Goal: Ask a question

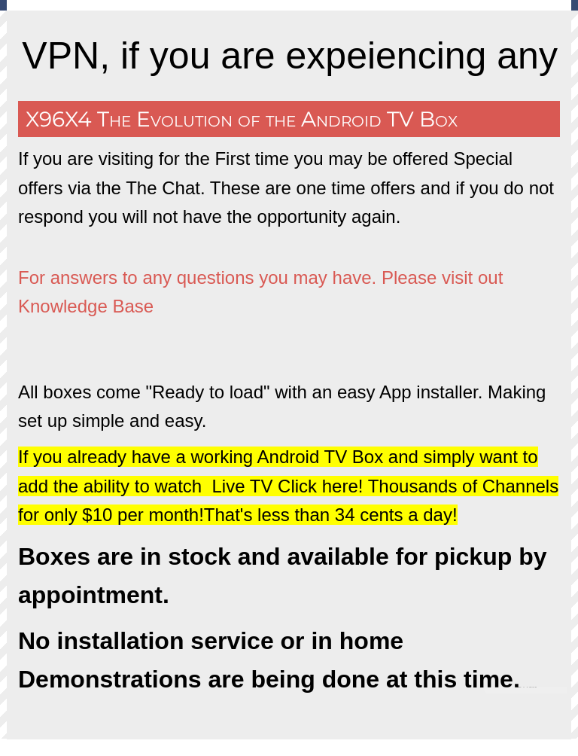
scroll to position [551, 0]
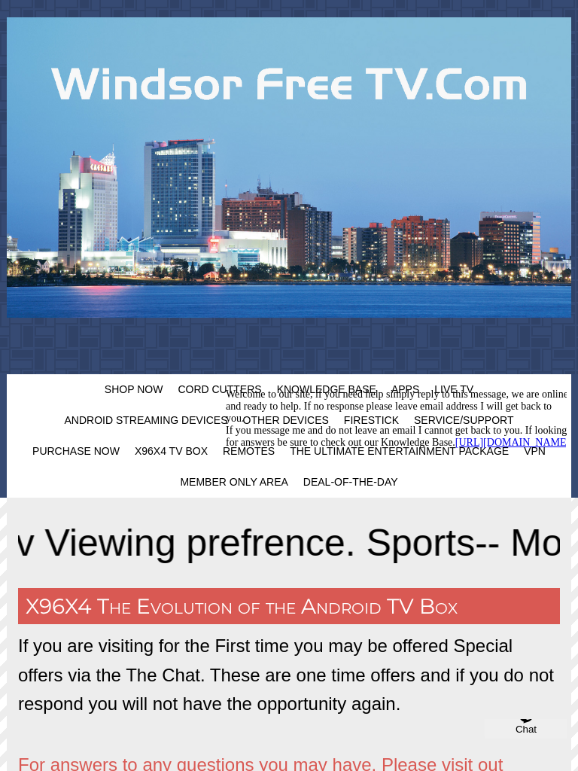
click at [410, 389] on div "Welcome to our site, if you need help simply reply to this message, we are onli…" at bounding box center [399, 419] width 347 height 60
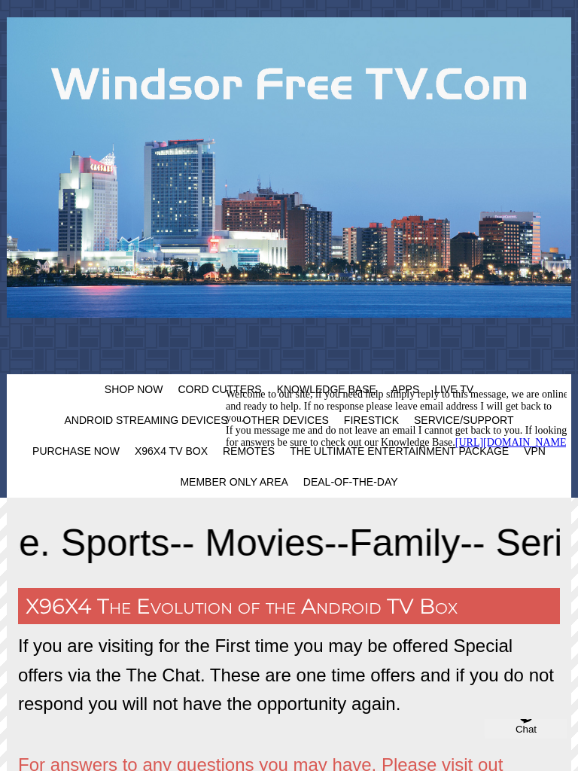
click at [407, 389] on div "Welcome to our site, if you need help simply reply to this message, we are onli…" at bounding box center [399, 419] width 347 height 60
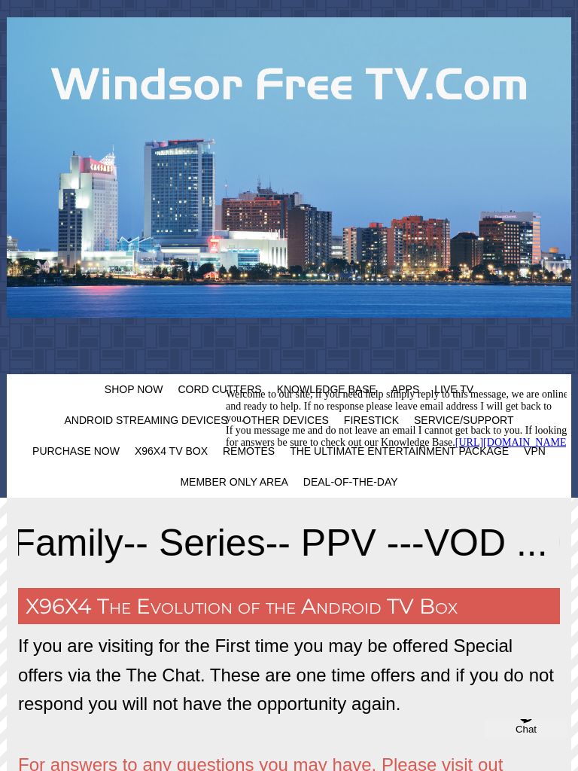
click at [407, 390] on div "Welcome to our site, if you need help simply reply to this message, we are onli…" at bounding box center [399, 419] width 347 height 60
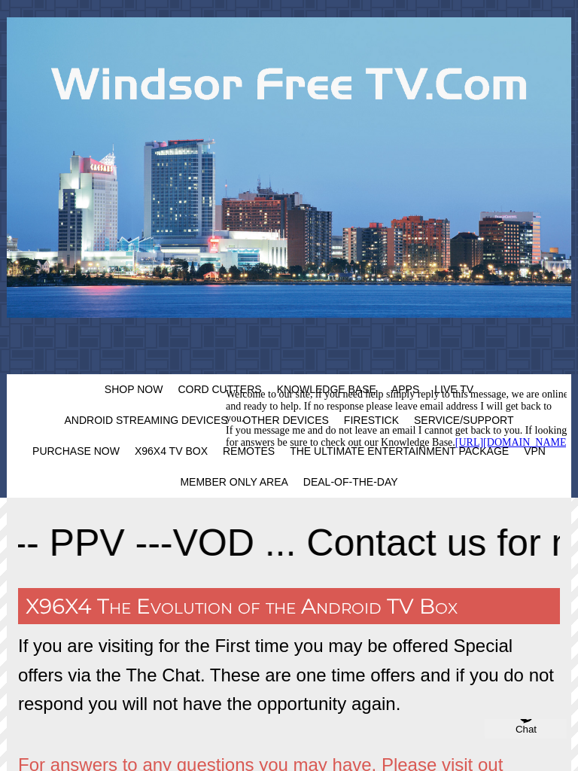
click at [413, 389] on div "Welcome to our site, if you need help simply reply to this message, we are onli…" at bounding box center [399, 419] width 347 height 60
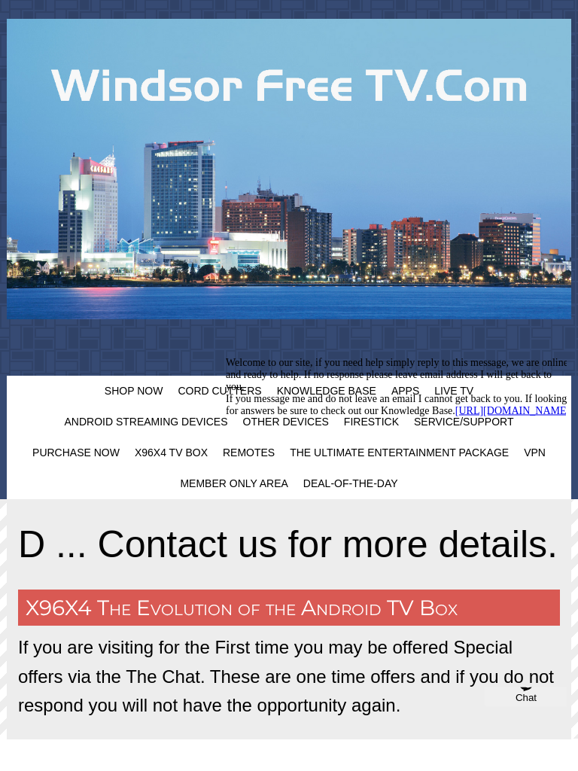
click at [408, 389] on div "Welcome to our site, if you need help simply reply to this message, we are onli…" at bounding box center [399, 386] width 346 height 60
click at [226, 356] on icon "Chat attention grabber" at bounding box center [226, 356] width 0 height 0
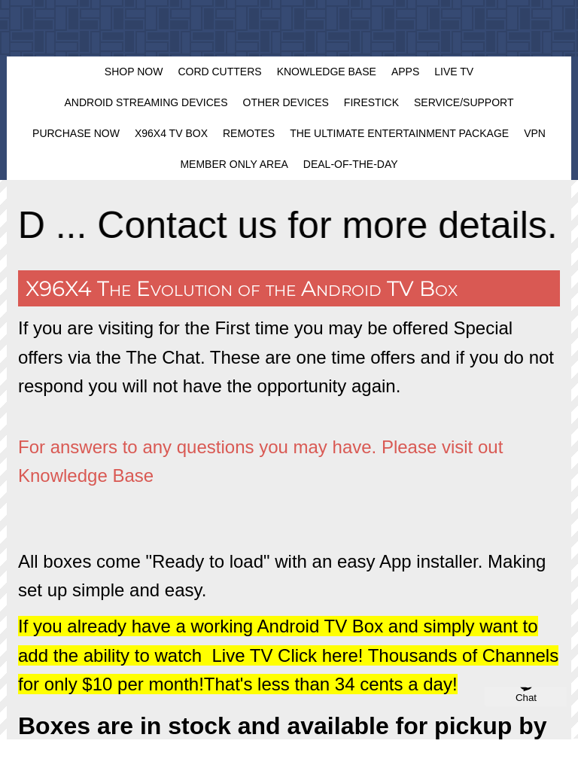
click at [528, 703] on span "Chat" at bounding box center [526, 696] width 21 height 11
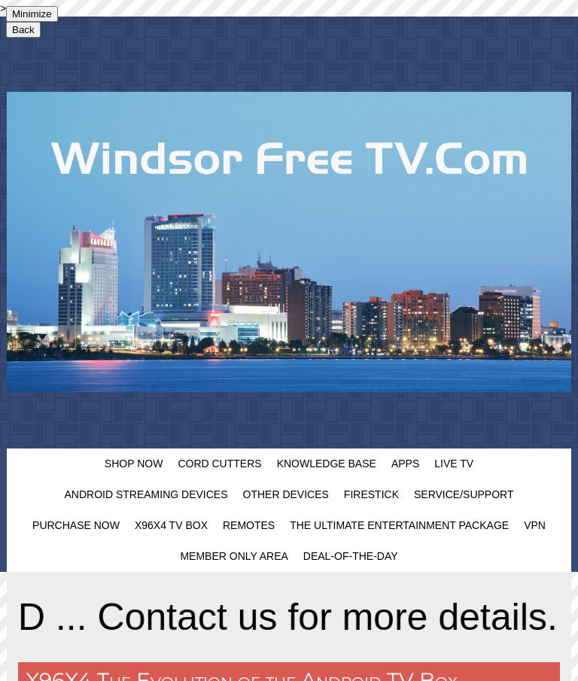
type input "How can I download your vpn"
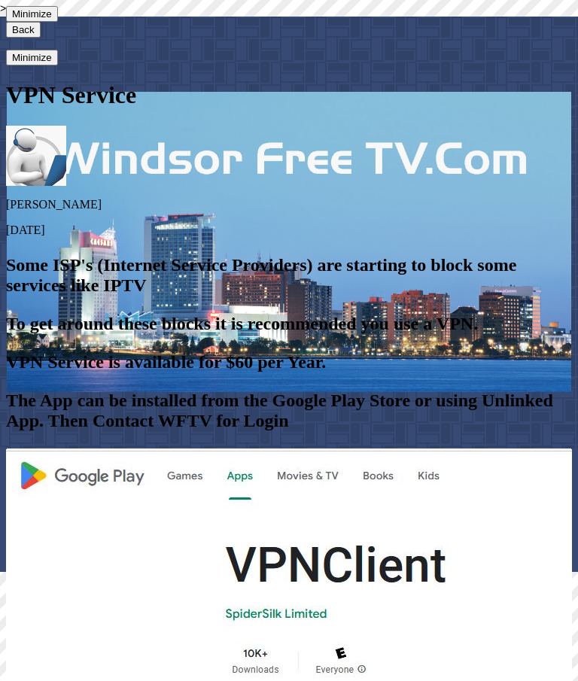
scroll to position [215, 0]
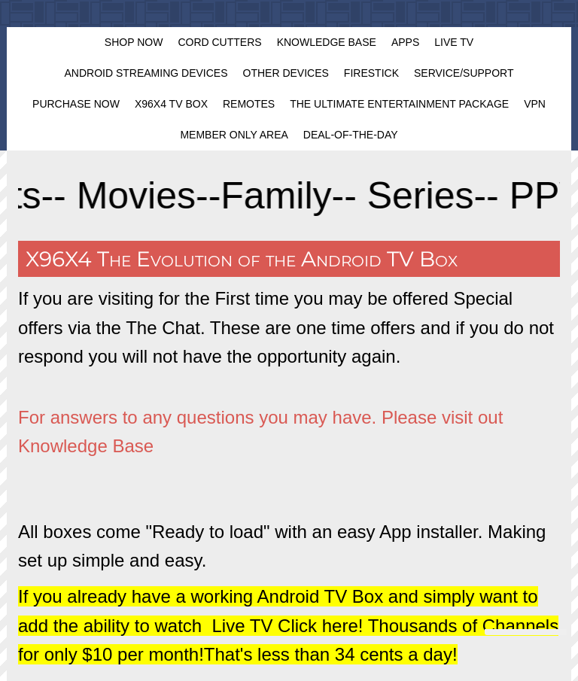
scroll to position [0, 745]
